Goal: Information Seeking & Learning: Learn about a topic

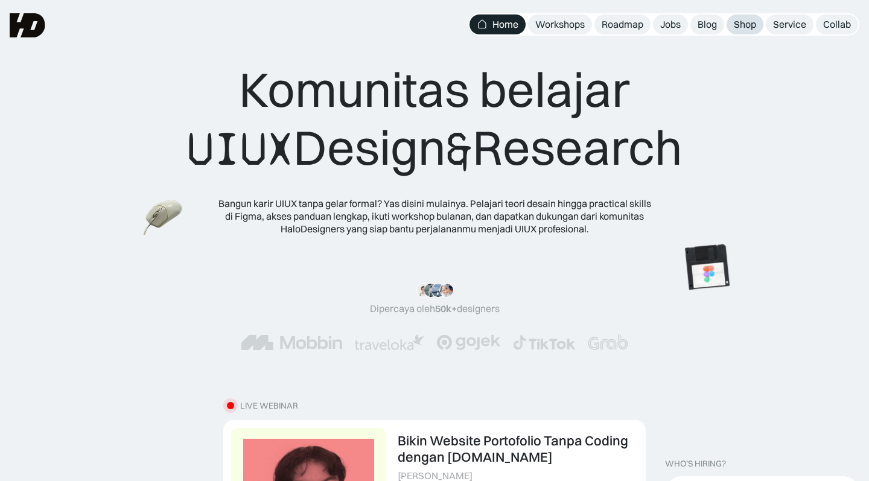
click at [746, 22] on div "Shop" at bounding box center [745, 24] width 22 height 13
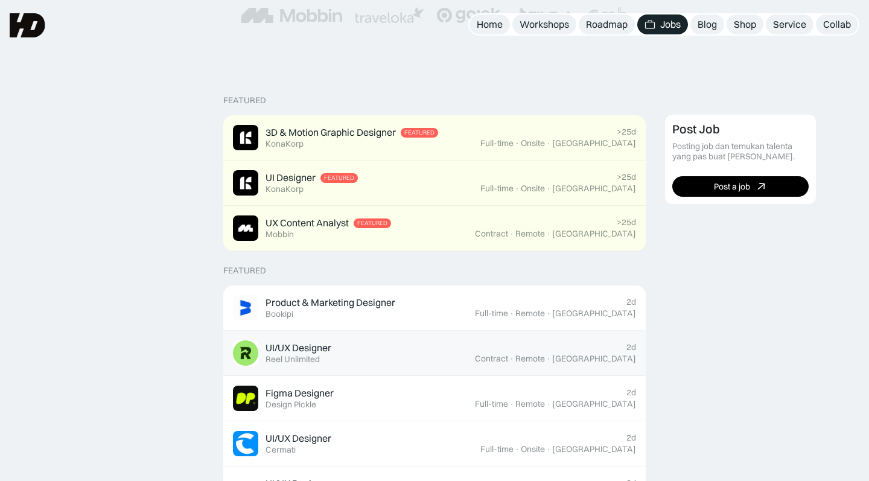
scroll to position [225, 0]
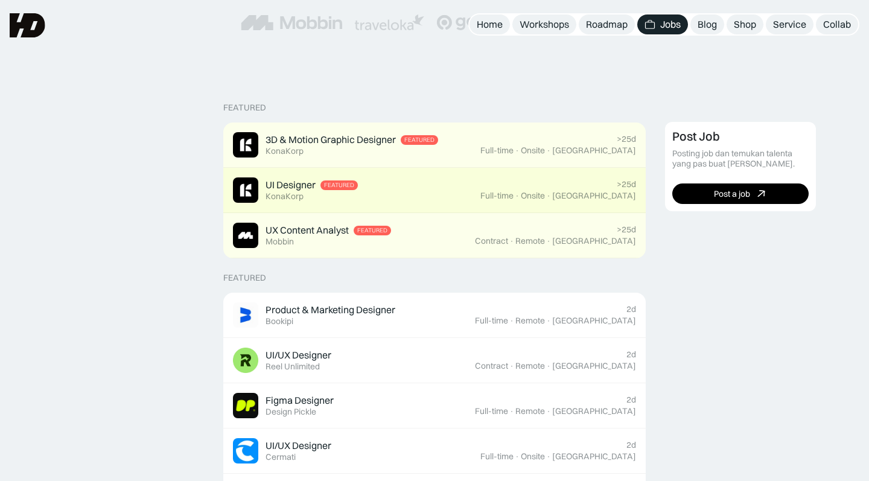
click at [440, 204] on link "UI Designer Featured KonaKorp >25d Full-time · Onsite · Jakarta" at bounding box center [434, 190] width 423 height 45
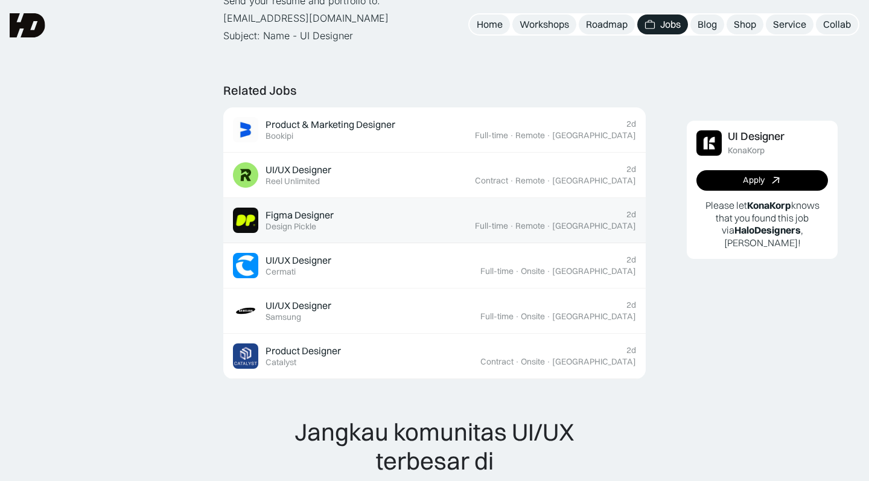
scroll to position [679, 0]
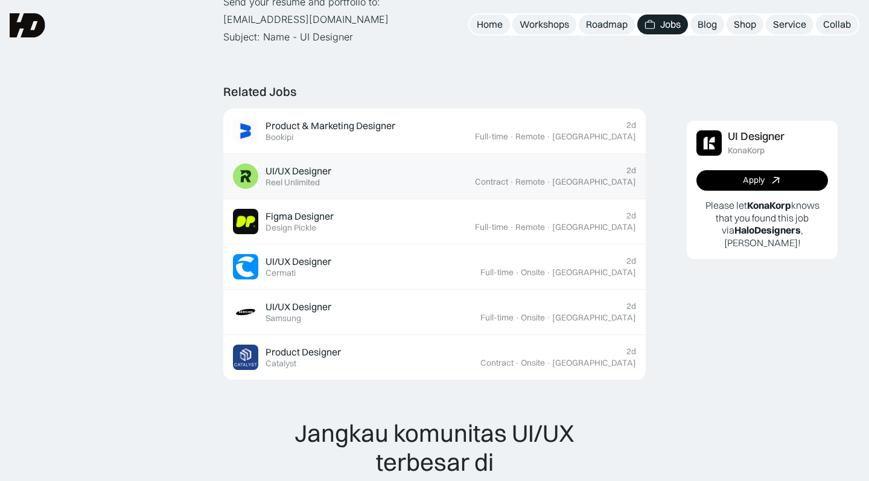
click at [316, 165] on div "UI/UX Designer" at bounding box center [299, 171] width 66 height 13
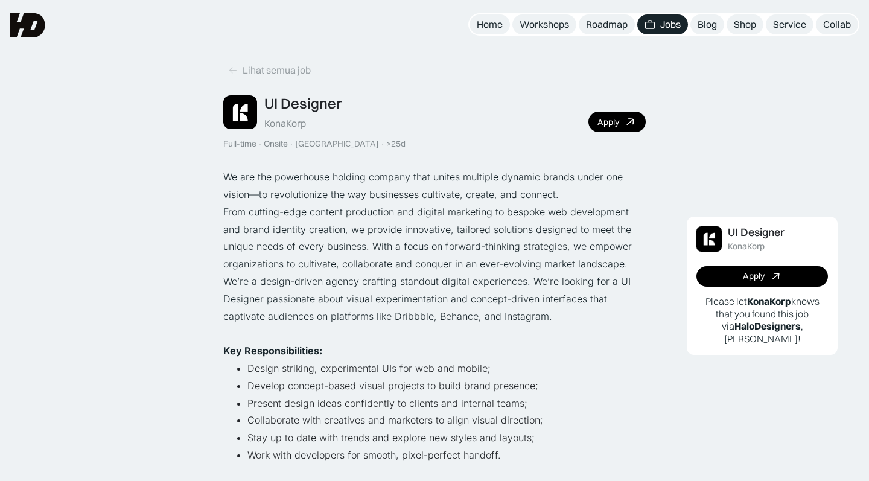
scroll to position [0, 0]
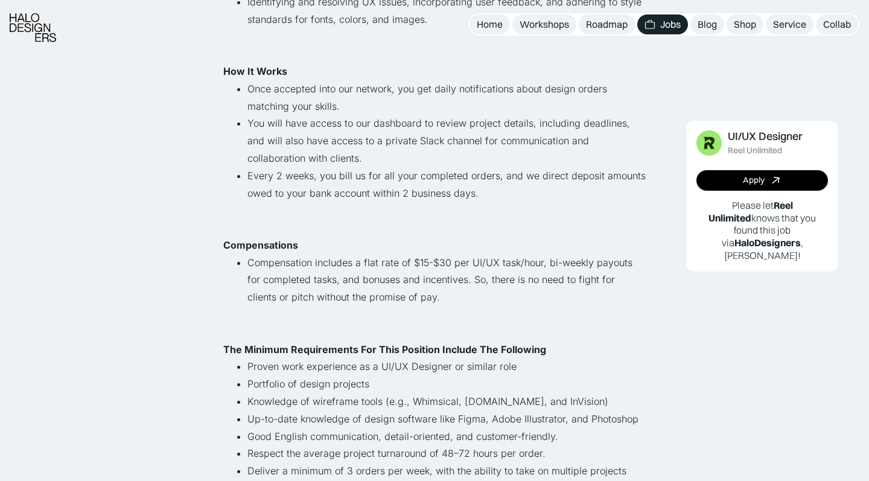
scroll to position [472, 0]
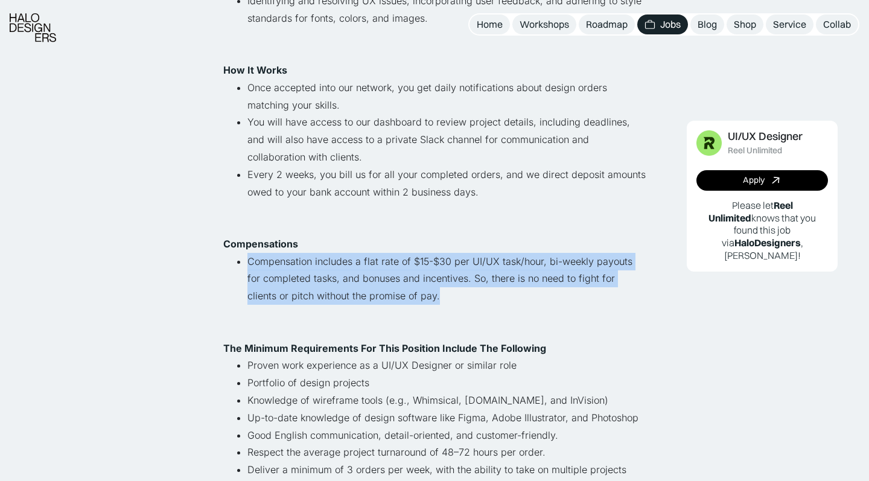
drag, startPoint x: 249, startPoint y: 243, endPoint x: 401, endPoint y: 285, distance: 157.7
click at [401, 285] on li "Compensation includes a flat rate of $15-$30 per UI/UX task/hour, bi-weekly pay…" at bounding box center [447, 287] width 398 height 69
copy li "Compensation includes a flat rate of $15-$30 per UI/UX task/hour, bi-weekly pay…"
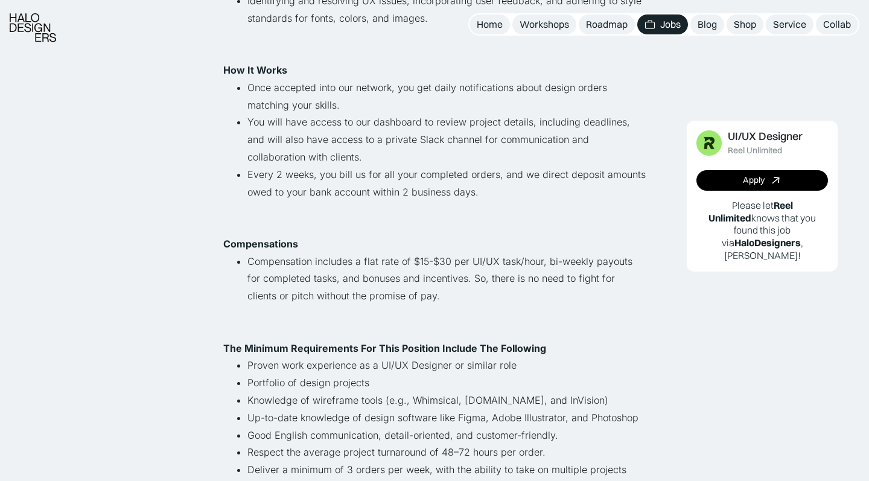
click at [226, 168] on ul "Once accepted into our network, you get daily notifications about design orders…" at bounding box center [434, 148] width 423 height 139
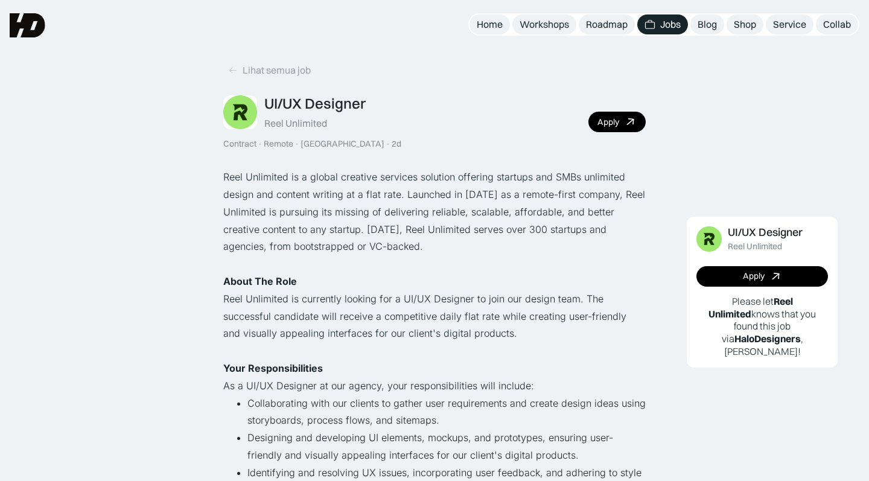
scroll to position [0, 0]
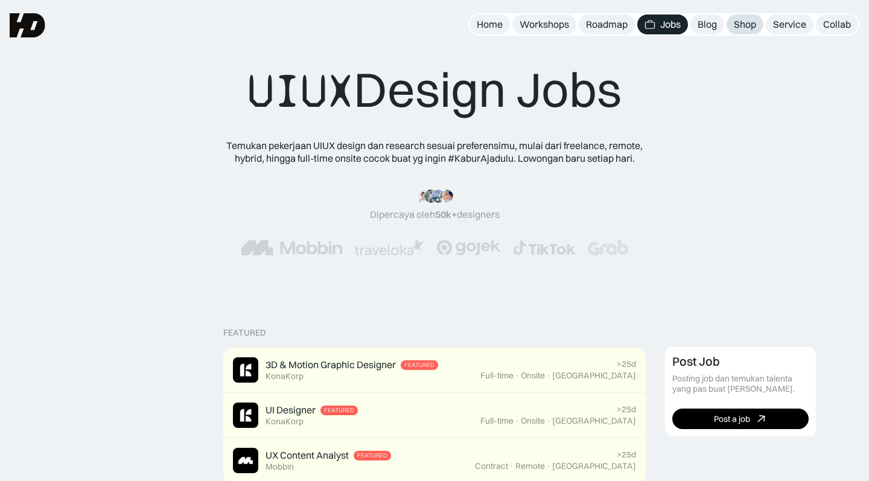
click at [746, 27] on div "Shop" at bounding box center [745, 24] width 22 height 13
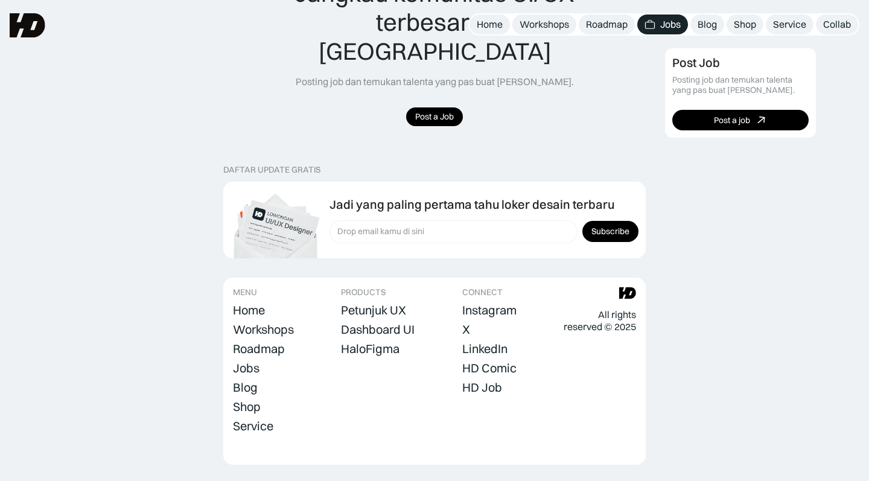
scroll to position [1211, 0]
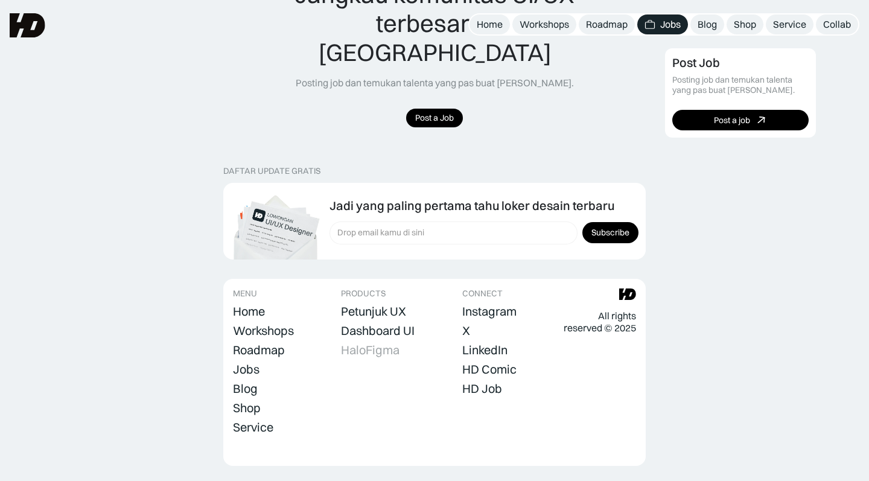
click at [373, 343] on div "HaloFigma" at bounding box center [370, 350] width 59 height 14
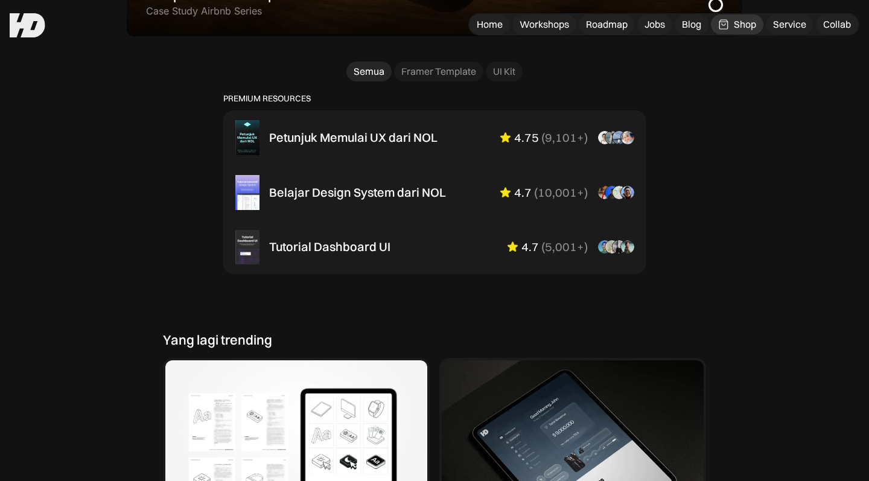
scroll to position [771, 0]
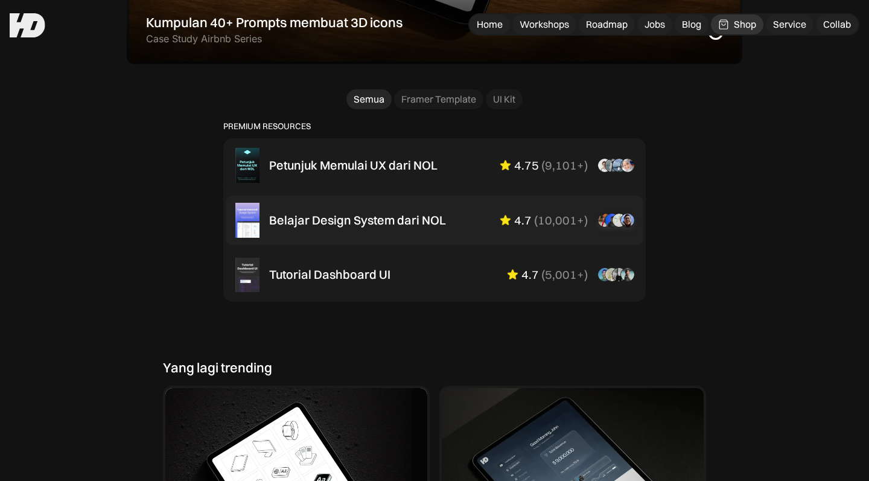
click at [393, 223] on div "Belajar Design System dari NOL" at bounding box center [357, 220] width 177 height 14
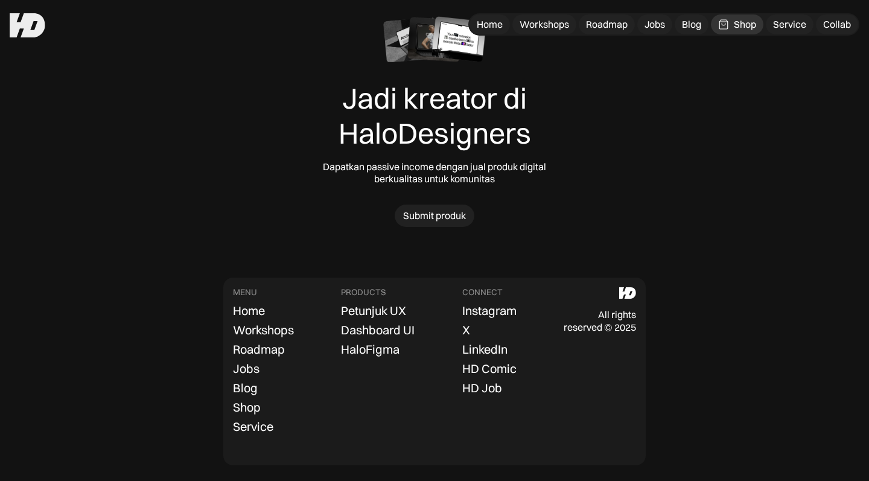
scroll to position [3837, 0]
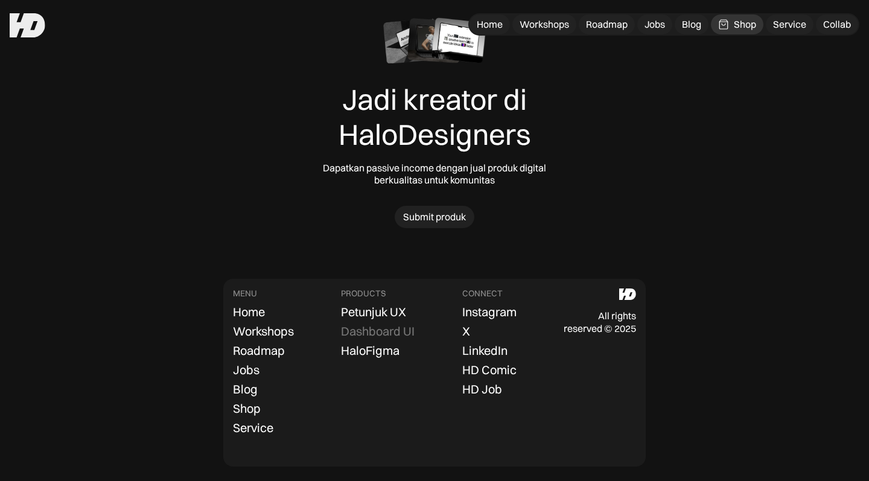
click at [388, 324] on div "Dashboard UI" at bounding box center [378, 331] width 74 height 14
click at [369, 306] on div "Petunjuk UX" at bounding box center [373, 312] width 65 height 14
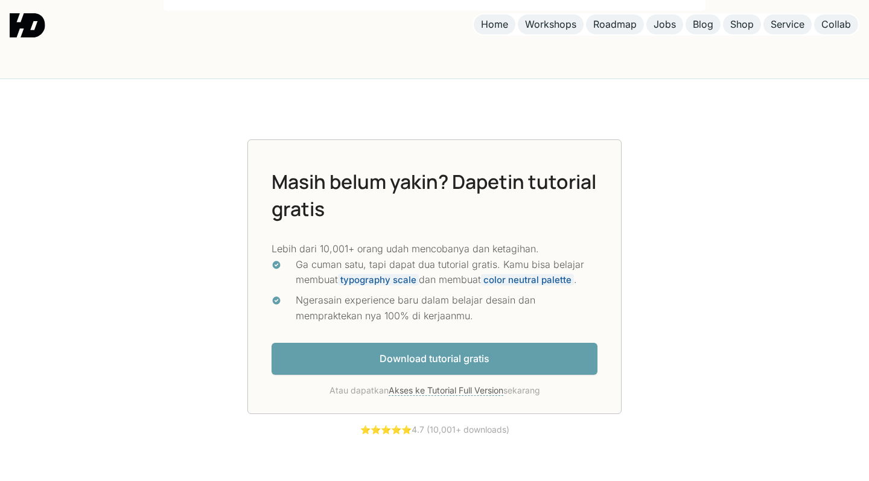
scroll to position [3079, 0]
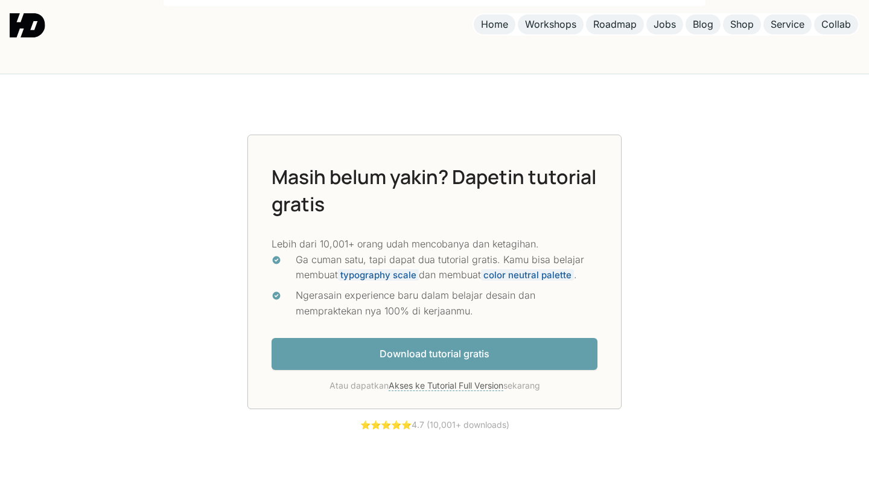
click at [360, 338] on link "Download tutorial gratis" at bounding box center [435, 354] width 326 height 32
